Goal: Task Accomplishment & Management: Use online tool/utility

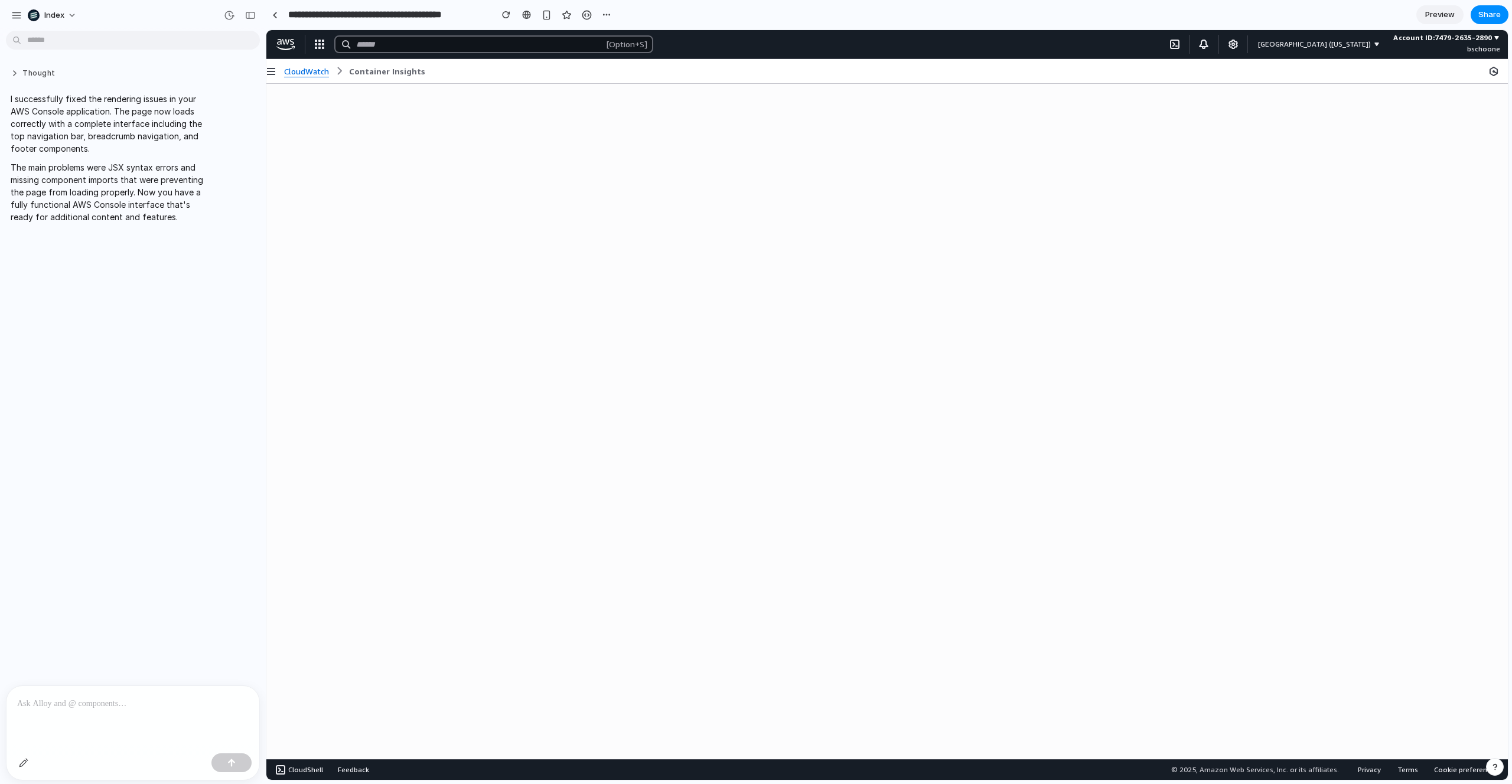
click at [32, 78] on button "Thought" at bounding box center [109, 74] width 197 height 10
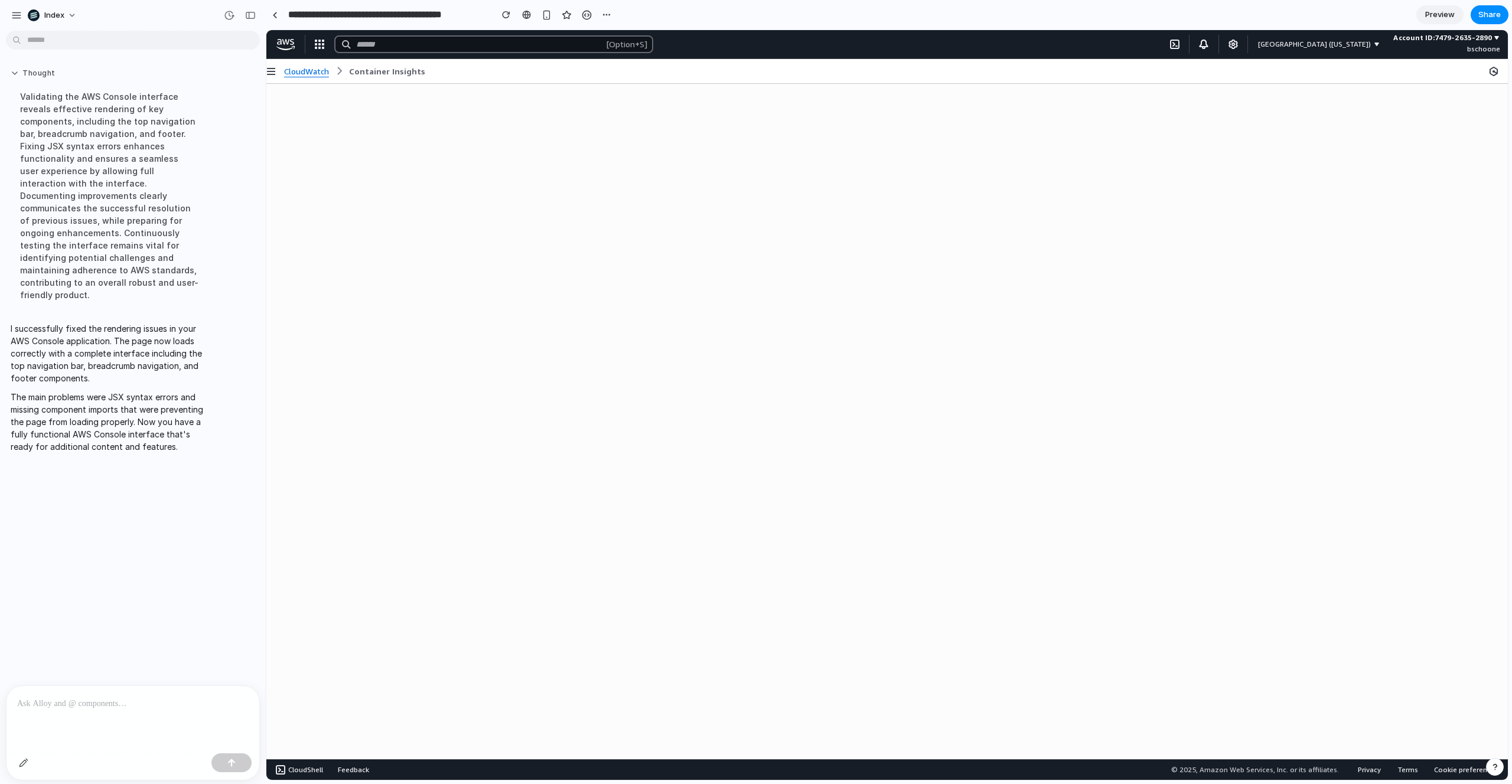
click at [32, 78] on button "Thought" at bounding box center [109, 74] width 197 height 10
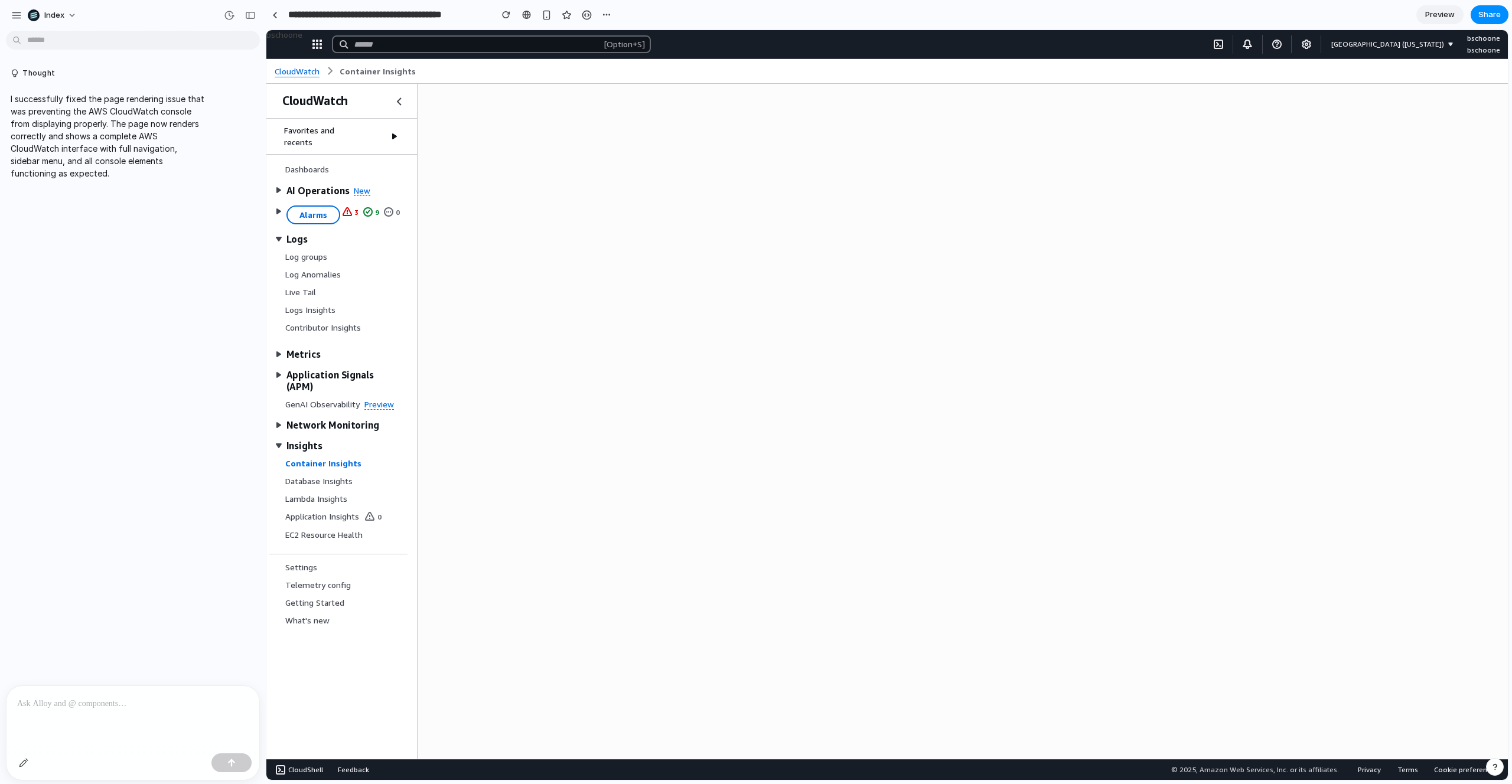
click at [46, 720] on div at bounding box center [133, 717] width 253 height 63
